Goal: Task Accomplishment & Management: Use online tool/utility

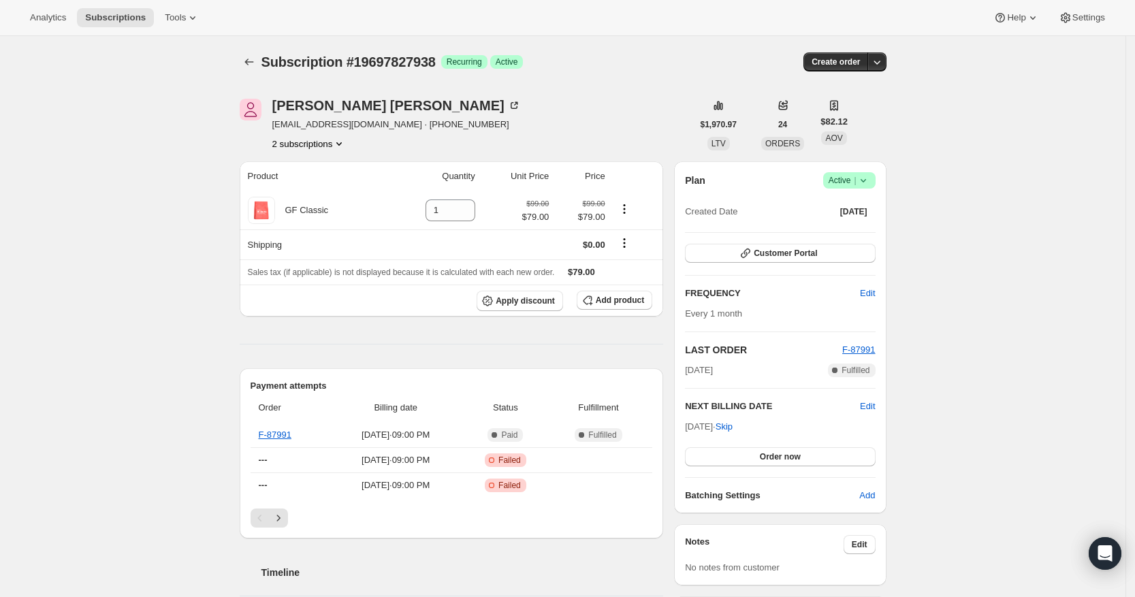
click at [342, 144] on icon "Product actions" at bounding box center [339, 144] width 14 height 14
click at [334, 191] on span "48961454178" at bounding box center [312, 193] width 95 height 14
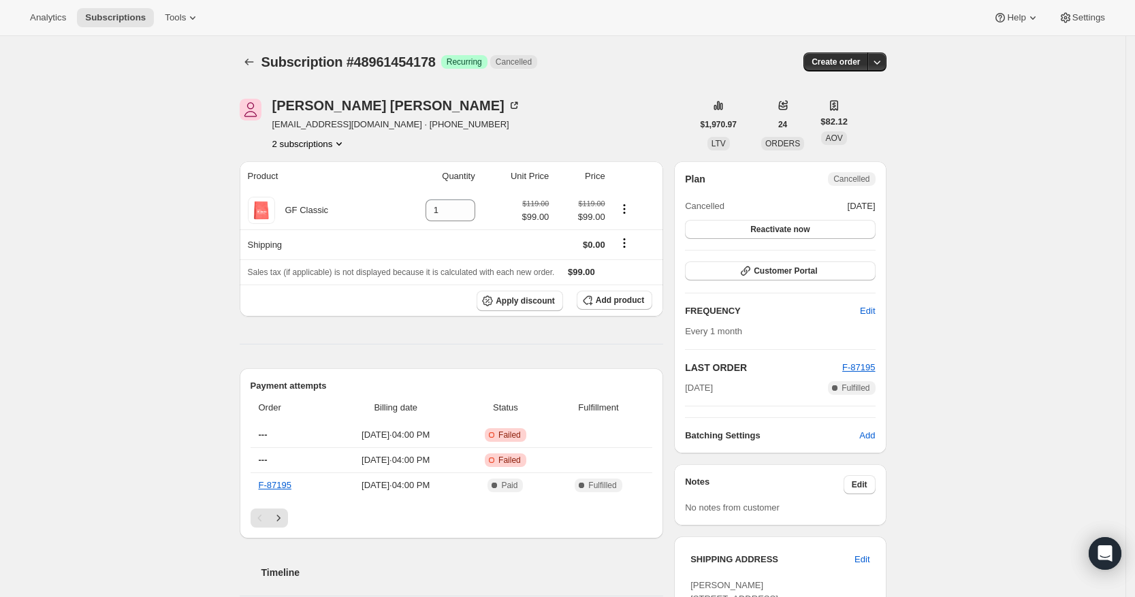
click at [327, 141] on button "2 subscriptions" at bounding box center [309, 144] width 74 height 14
click at [329, 176] on button "19697827938" at bounding box center [312, 169] width 103 height 22
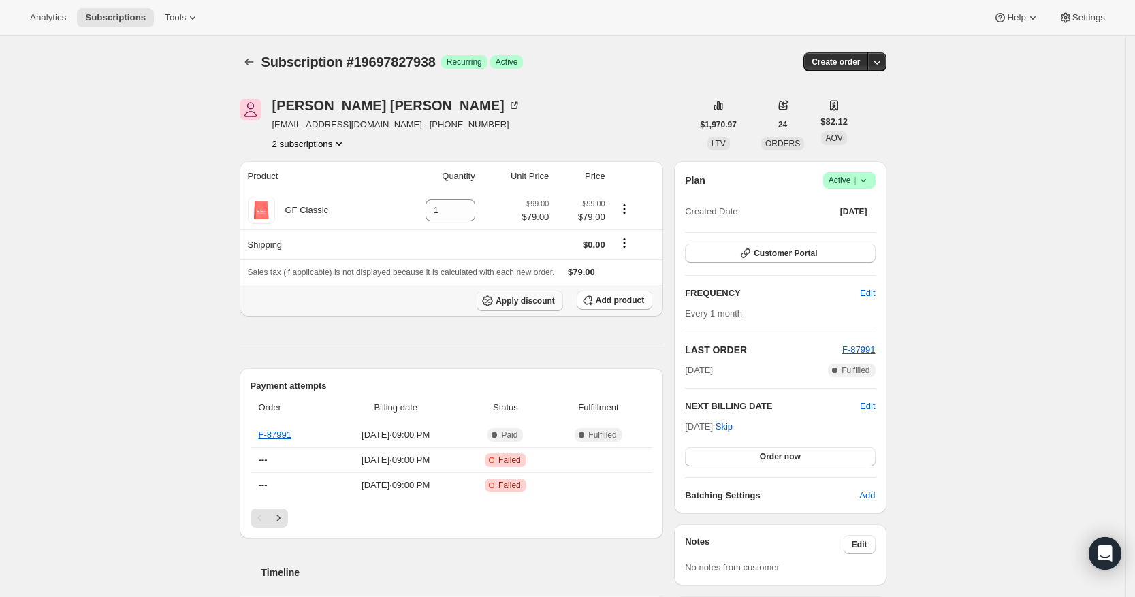
click at [511, 310] on button "Apply discount" at bounding box center [520, 301] width 86 height 20
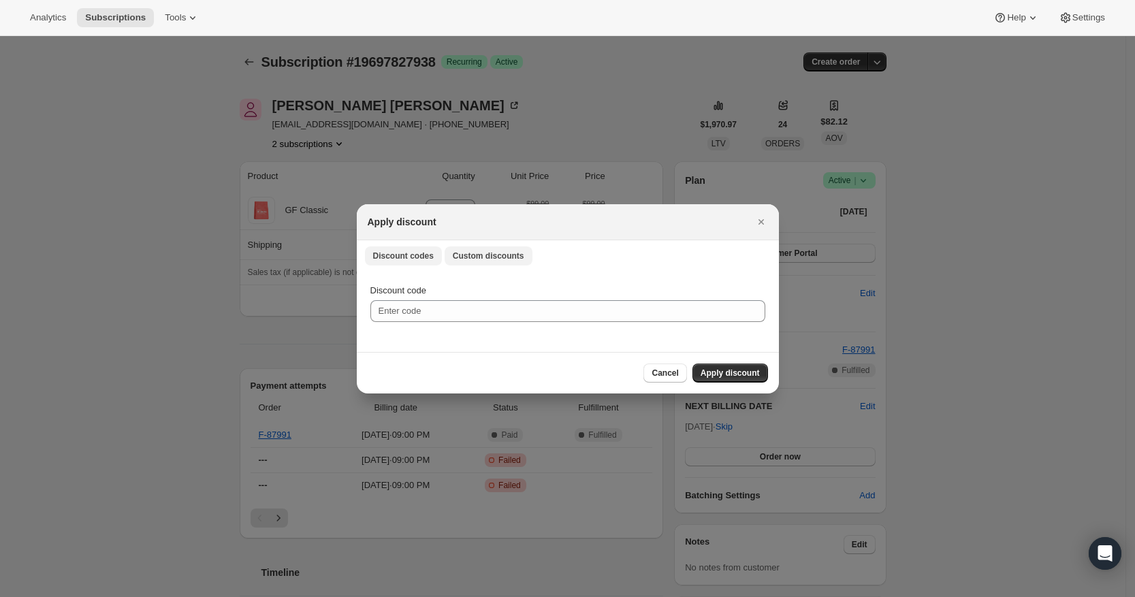
click at [504, 251] on span "Custom discounts" at bounding box center [488, 256] width 71 height 11
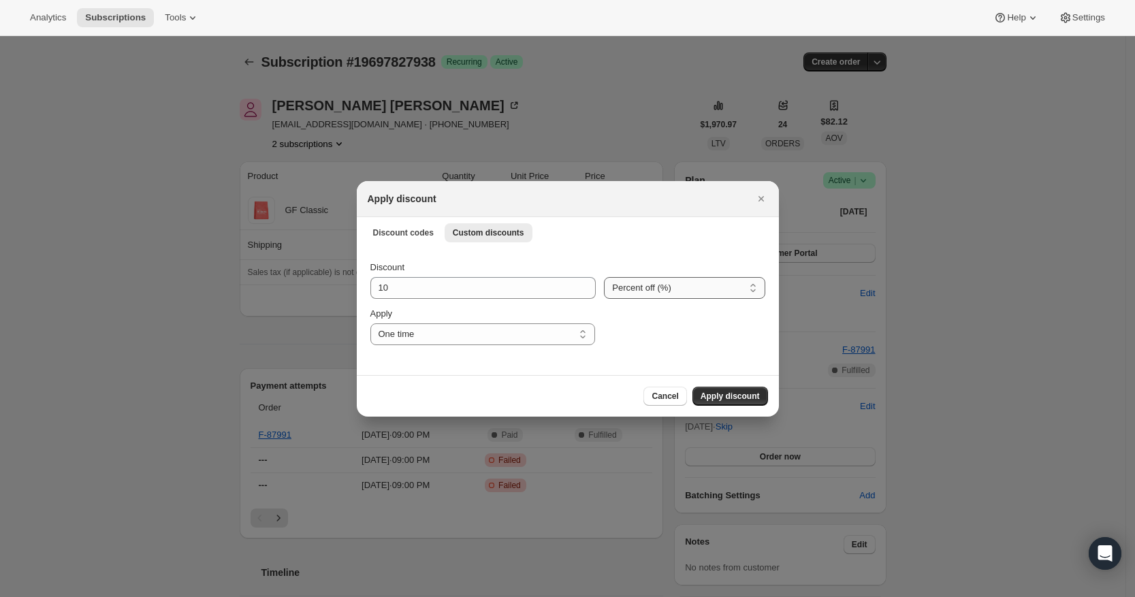
click at [664, 286] on select "Percent off (%) Amount off ($)" at bounding box center [684, 288] width 161 height 22
select select "fixed"
click at [606, 277] on select "Percent off (%) Amount off ($)" at bounding box center [684, 288] width 161 height 22
click at [722, 401] on button "Apply discount" at bounding box center [730, 396] width 76 height 19
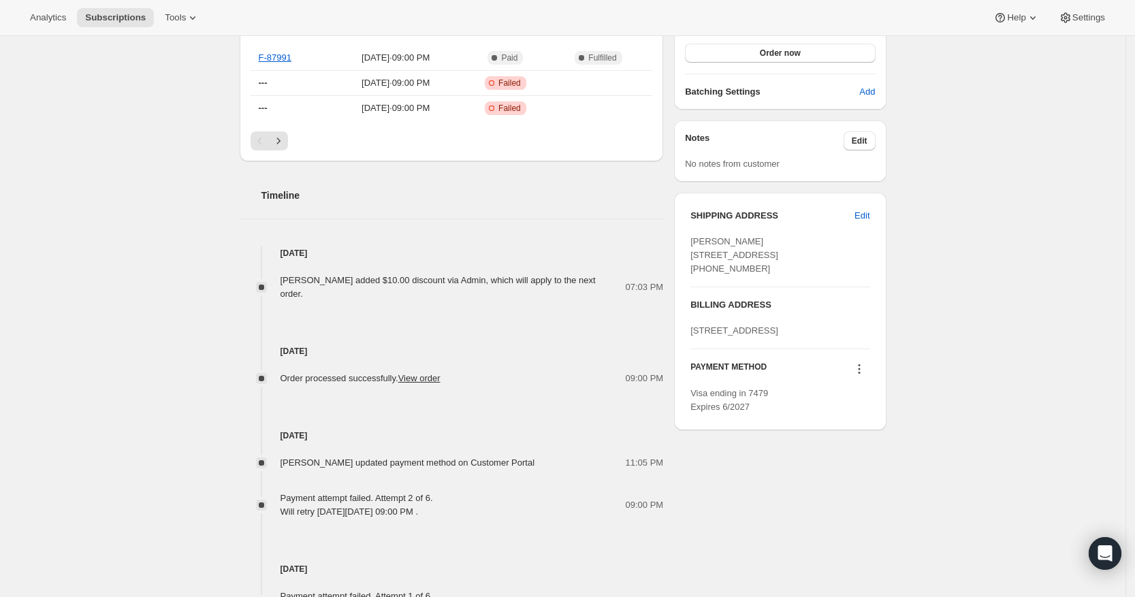
scroll to position [426, 0]
